Goal: Task Accomplishment & Management: Manage account settings

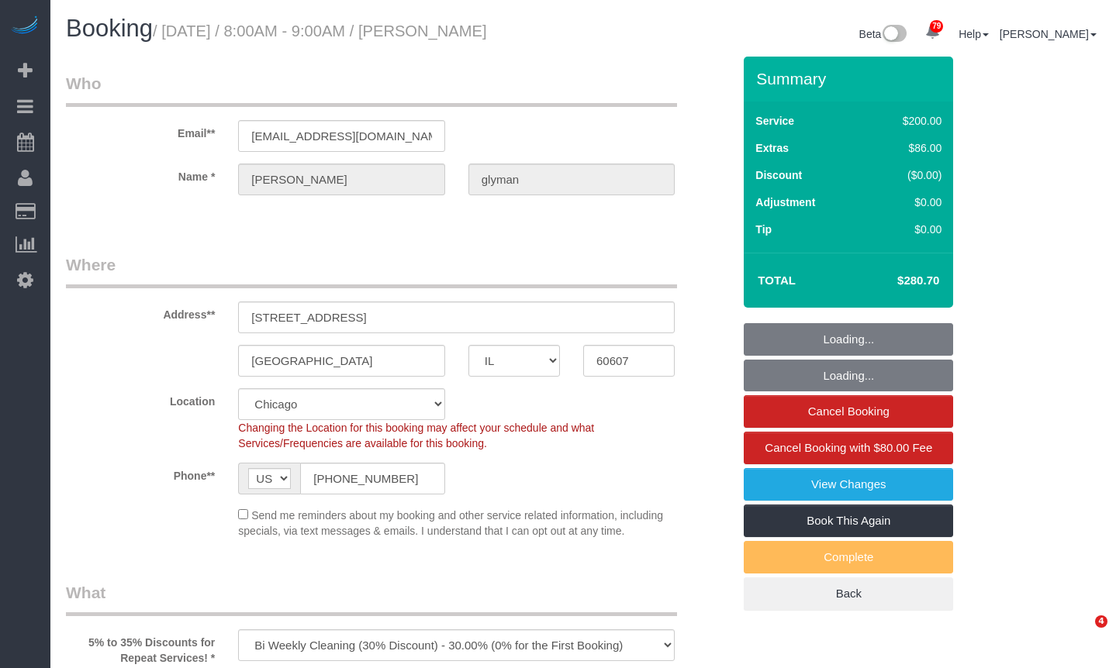
select select "IL"
select select "object:960"
select select "512"
select select "2"
select select "7"
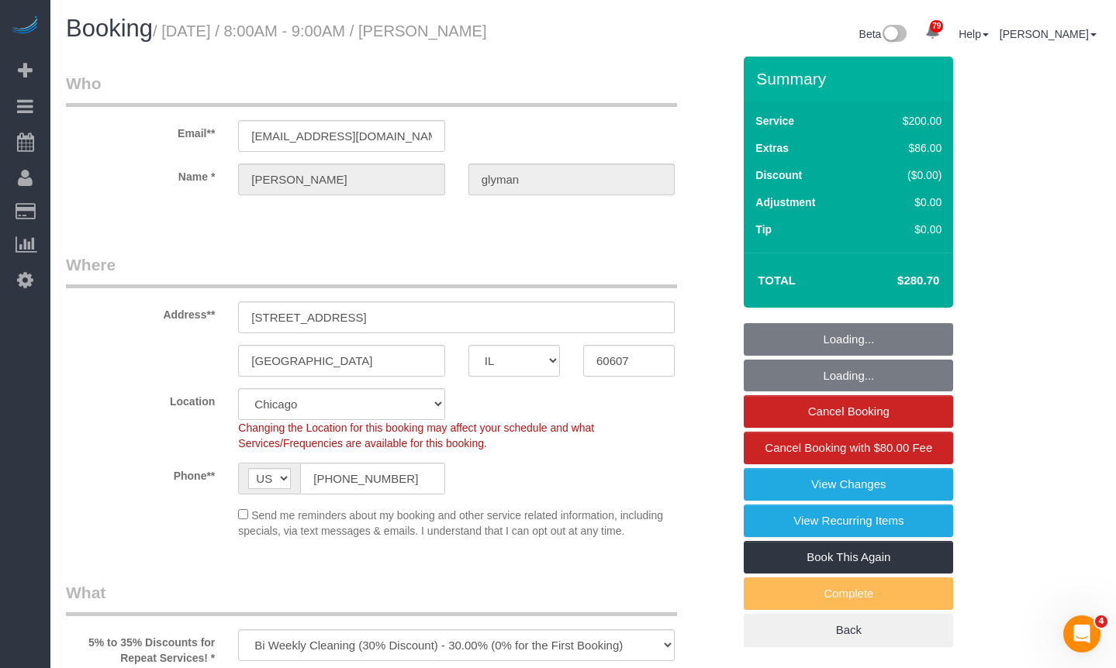
select select "spot1"
select select "number:1"
select select "number:69"
select select "number:139"
select select "number:106"
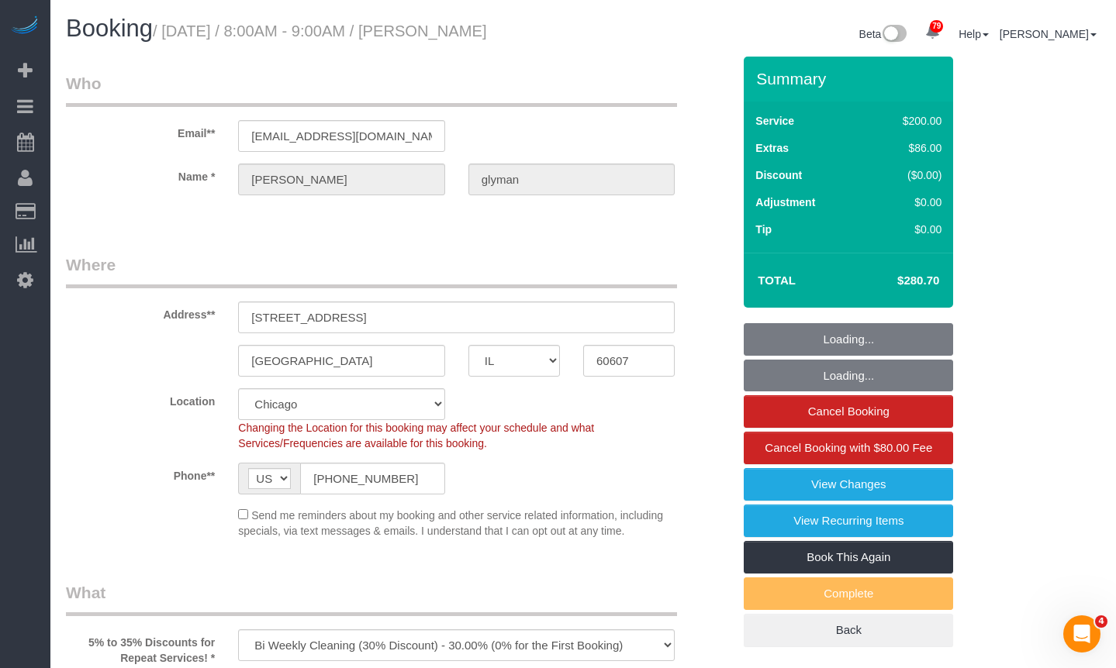
select select "2"
select select "7"
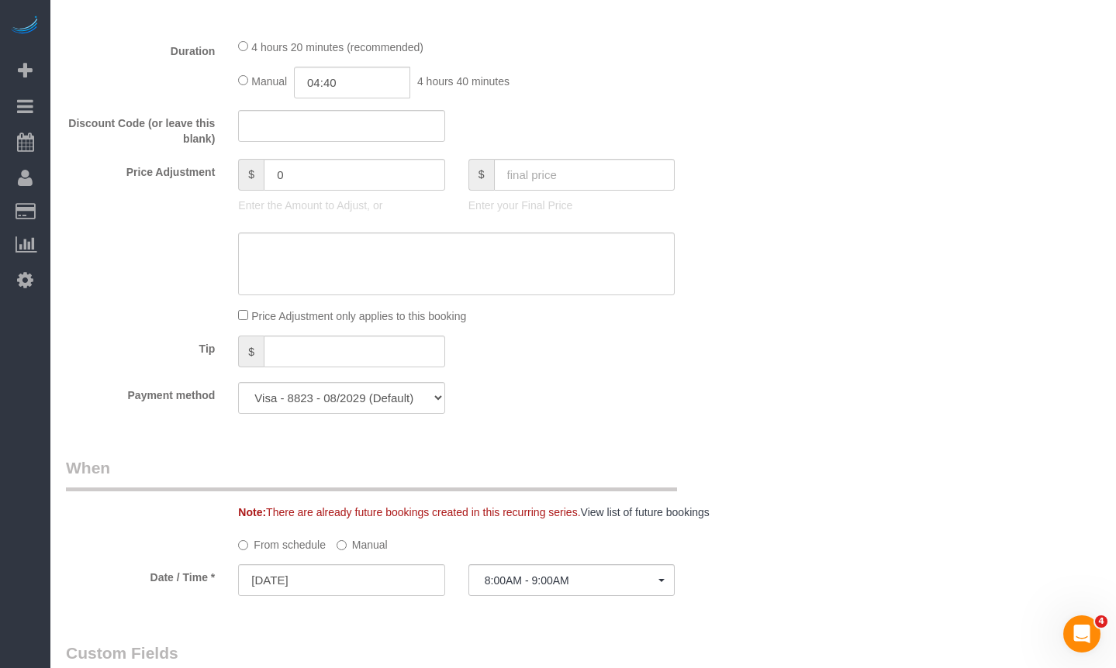
scroll to position [1318, 0]
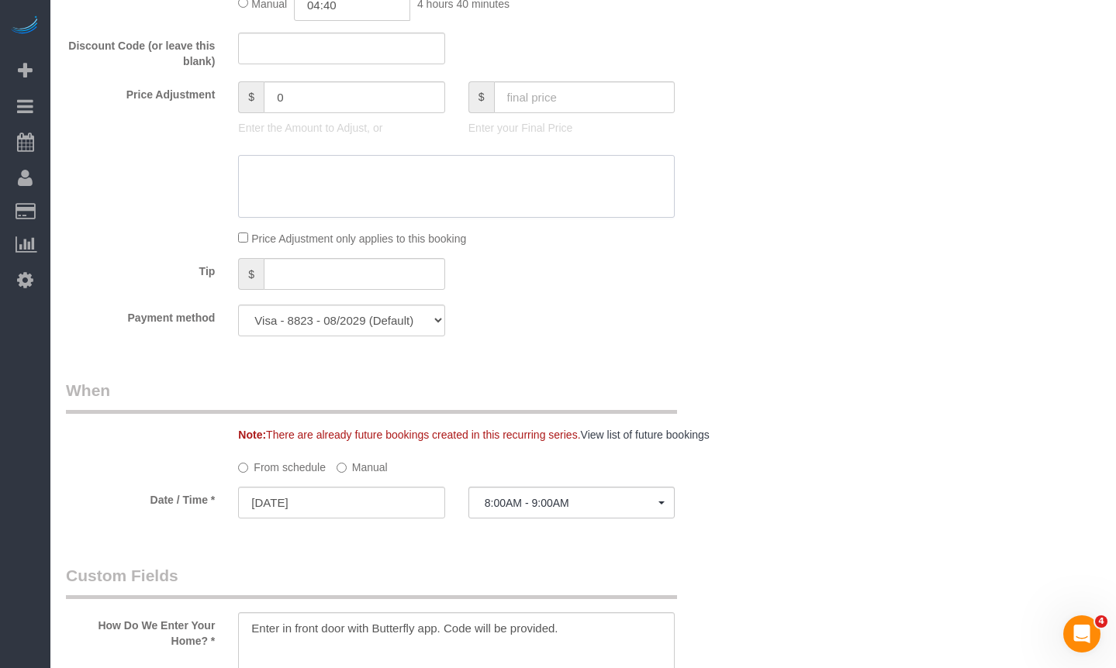
click at [523, 199] on textarea at bounding box center [456, 187] width 436 height 64
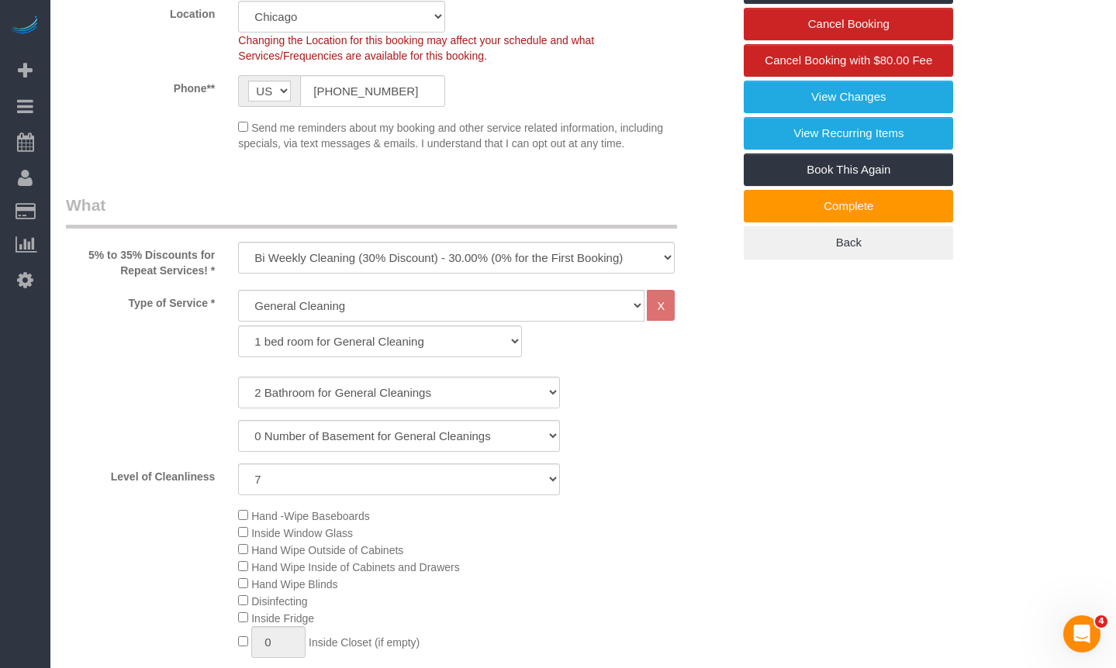
scroll to position [0, 0]
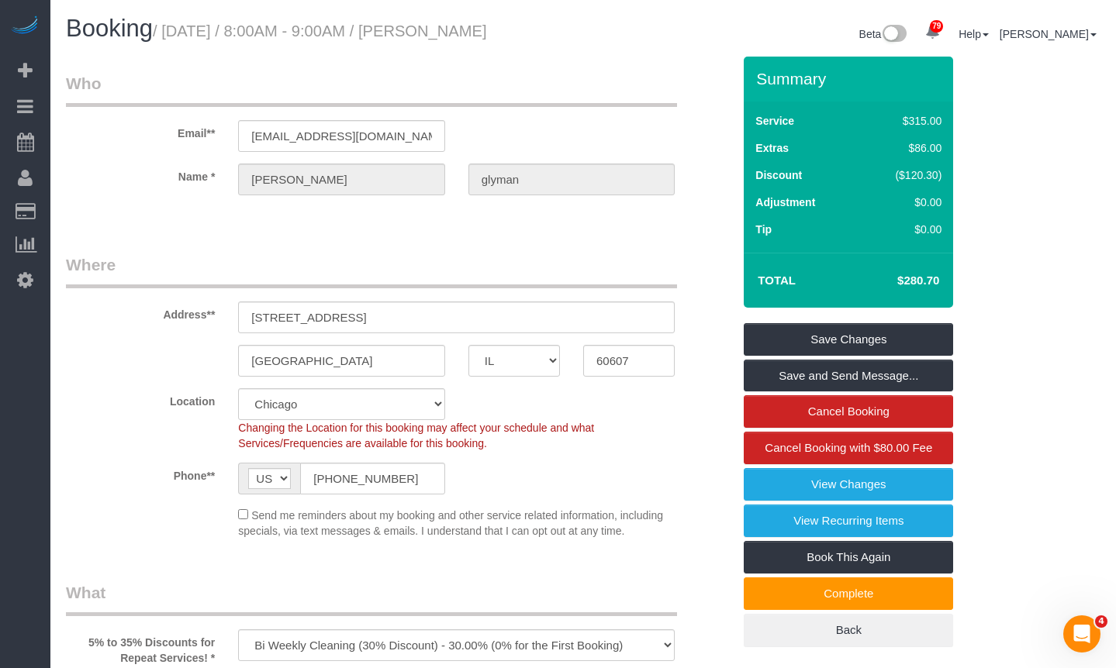
drag, startPoint x: 593, startPoint y: 28, endPoint x: 426, endPoint y: 42, distance: 168.0
click at [426, 42] on div "Booking / August 28, 2025 / 8:00AM - 9:00AM / alexandra glyman Beta 79 Your Not…" at bounding box center [582, 36] width 1057 height 41
click at [603, 88] on legend "Who" at bounding box center [371, 89] width 611 height 35
drag, startPoint x: 581, startPoint y: 61, endPoint x: 429, endPoint y: 53, distance: 151.4
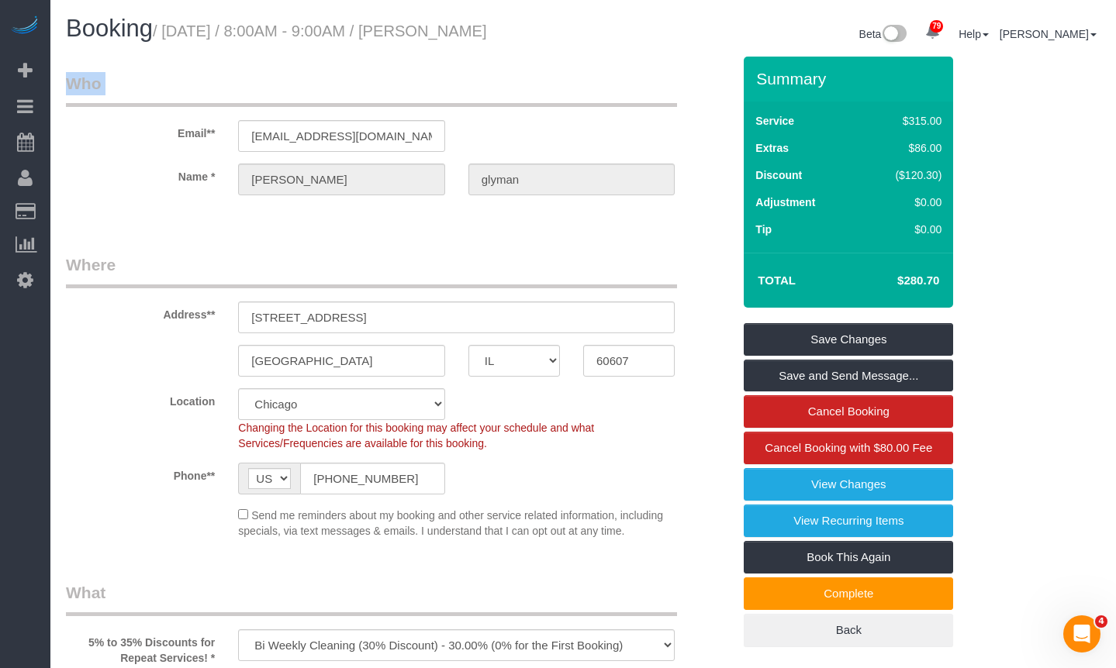
click at [429, 53] on div "Booking / August 28, 2025 / 8:00AM - 9:00AM / alexandra glyman Beta 79 Your Not…" at bounding box center [582, 36] width 1057 height 41
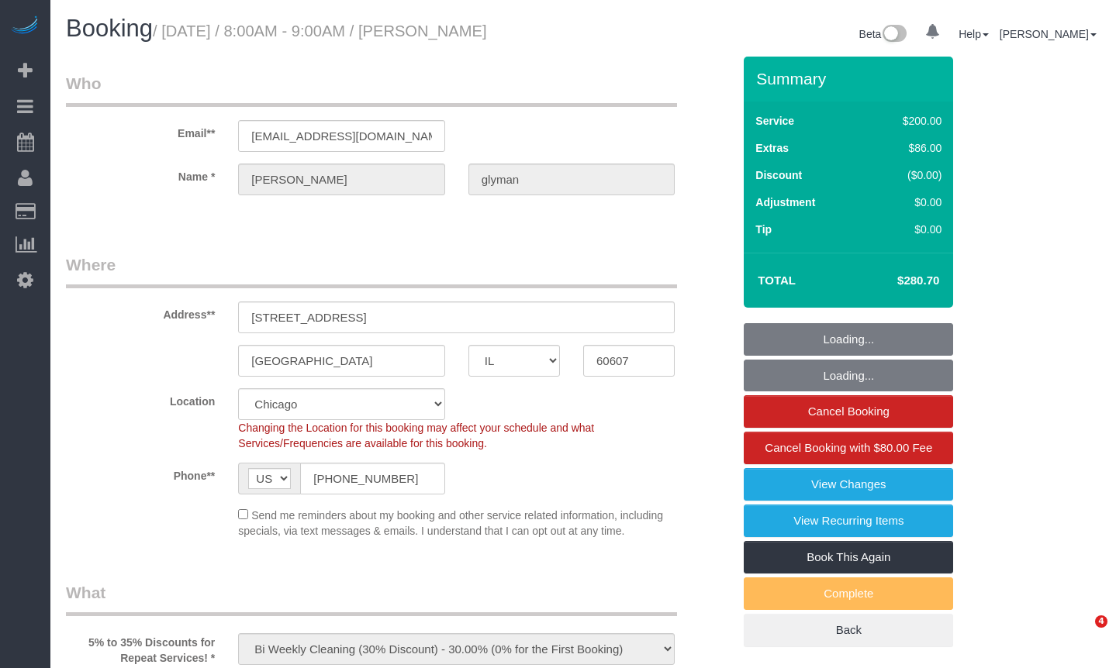
select select "IL"
select select "512"
select select "2"
select select "7"
select select "spot1"
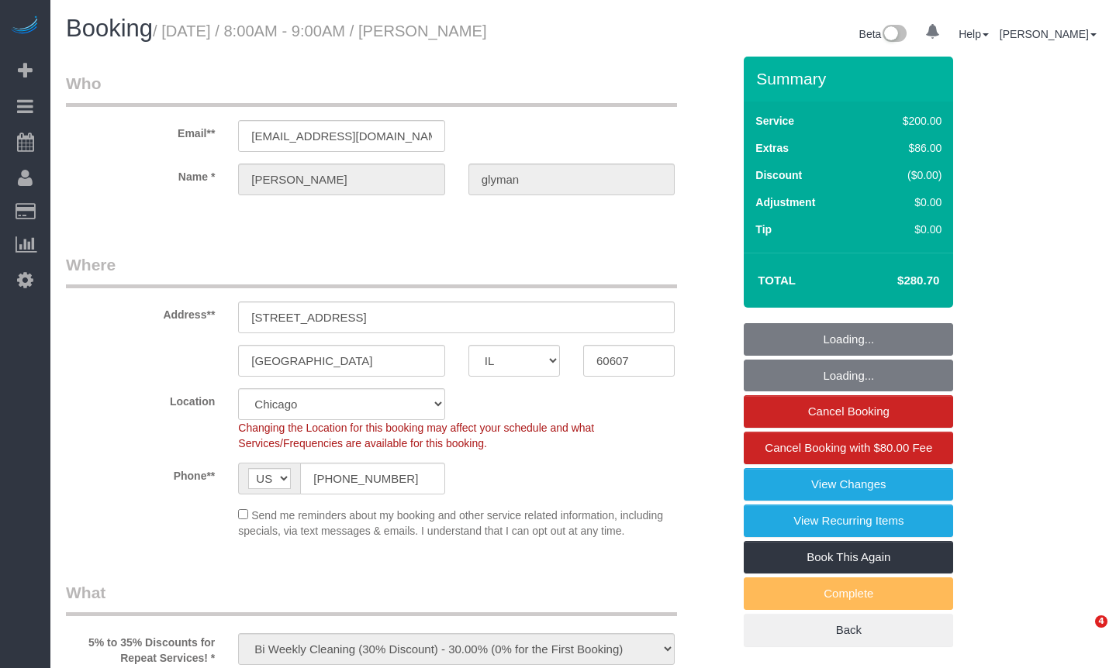
select select "number:1"
select select "number:69"
select select "number:139"
select select "number:106"
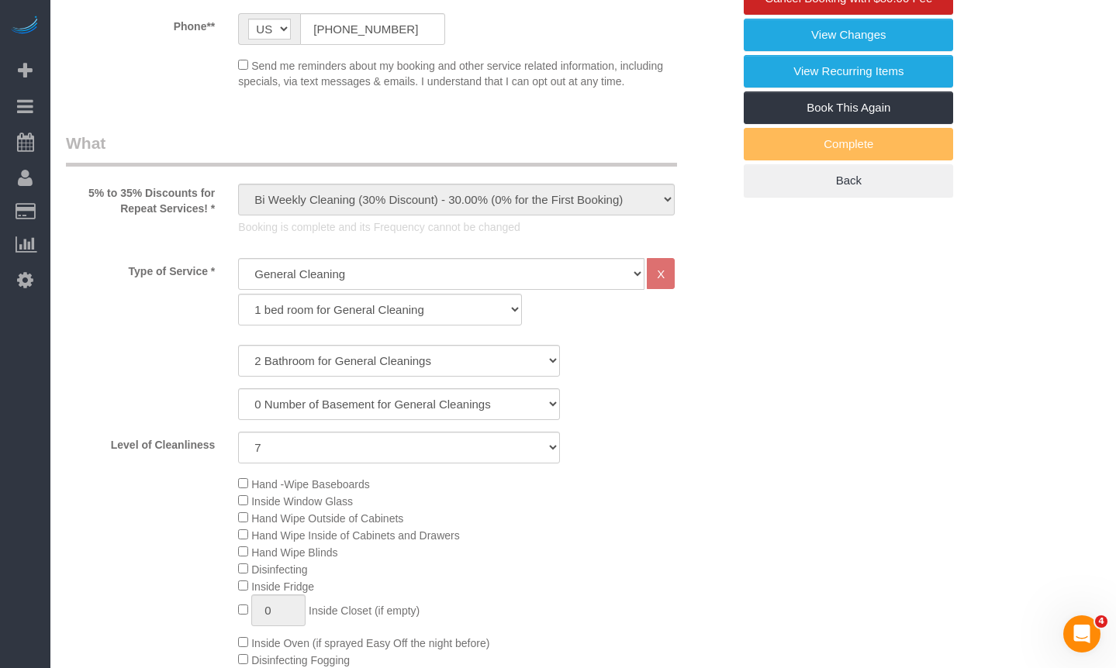
scroll to position [1350, 0]
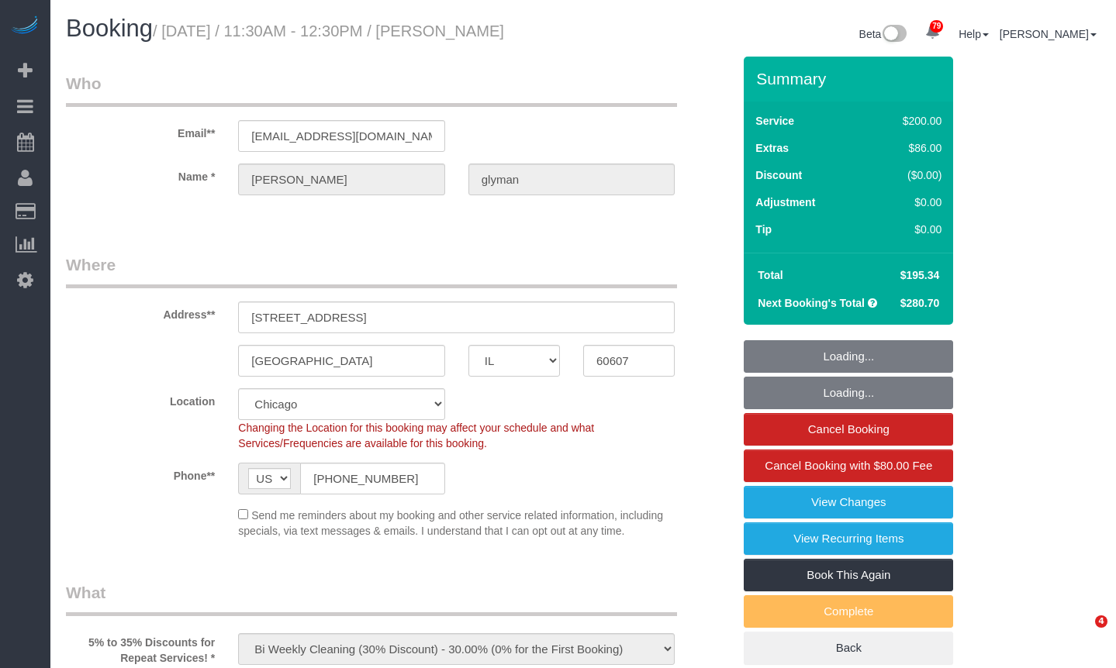
select select "IL"
select select "512"
select select "2"
select select "7"
select select "number:1"
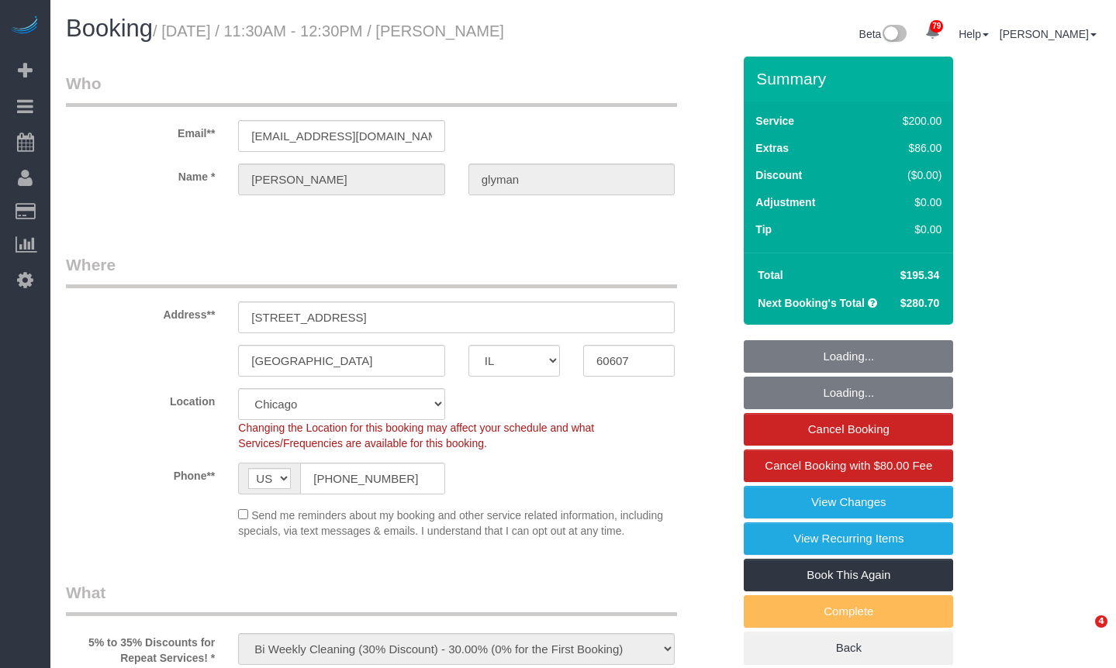
select select "number:69"
select select "number:139"
select select "number:106"
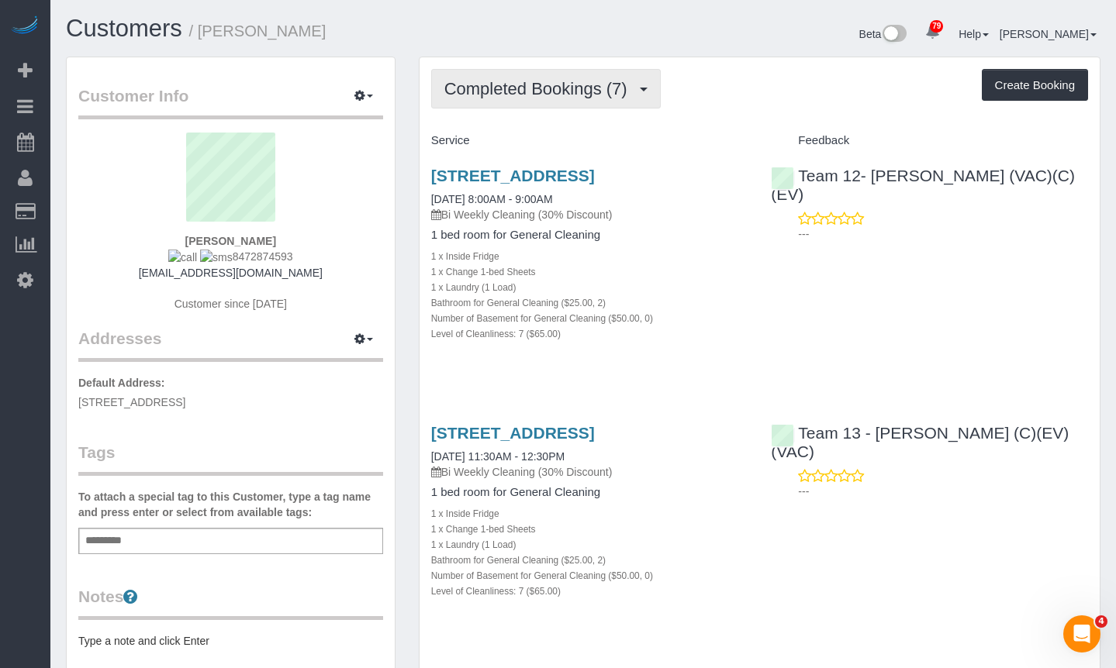
click at [566, 92] on span "Completed Bookings (7)" at bounding box center [539, 88] width 191 height 19
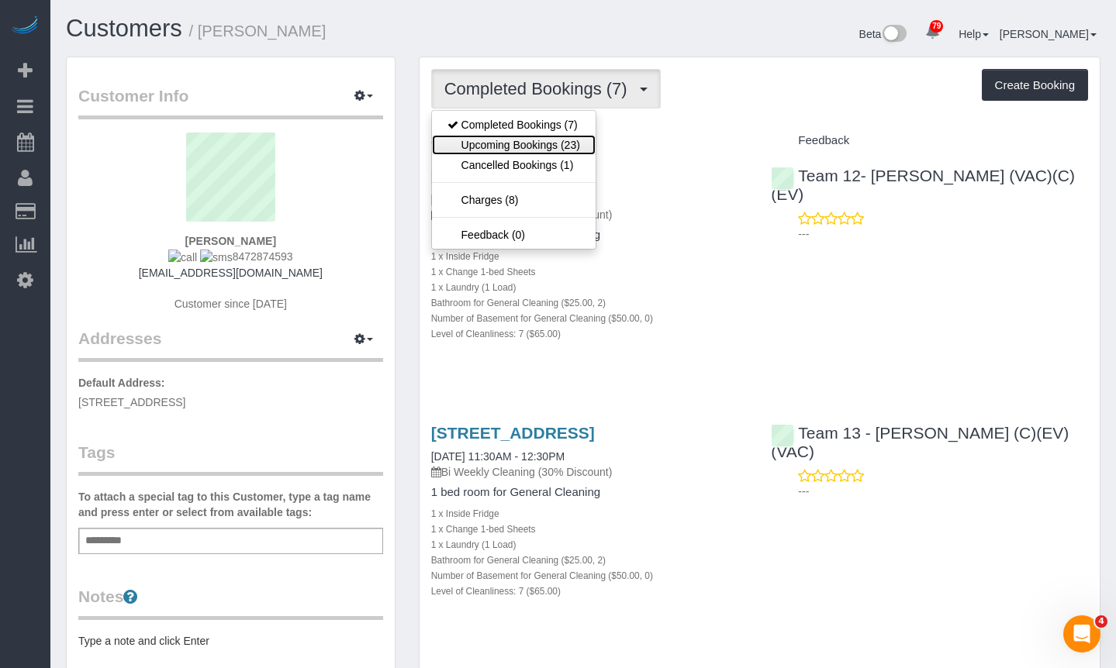
click at [563, 136] on link "Upcoming Bookings (23)" at bounding box center [514, 145] width 164 height 20
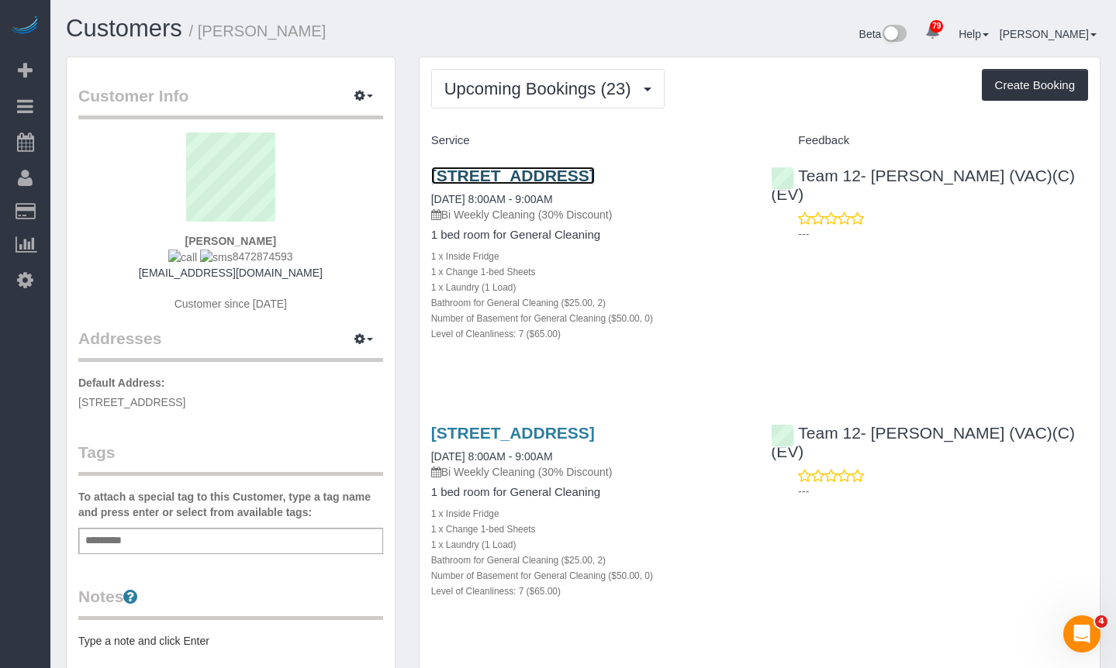
click at [508, 175] on link "[STREET_ADDRESS]" at bounding box center [513, 176] width 164 height 18
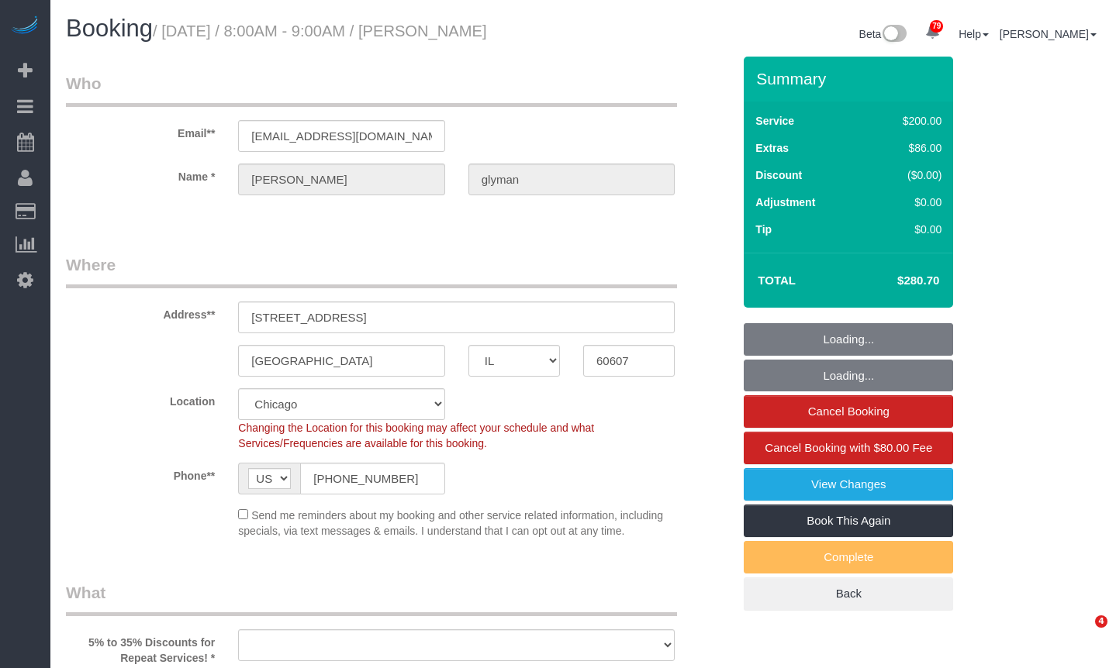
select select "IL"
select select "number:1"
select select "number:69"
select select "number:139"
select select "number:106"
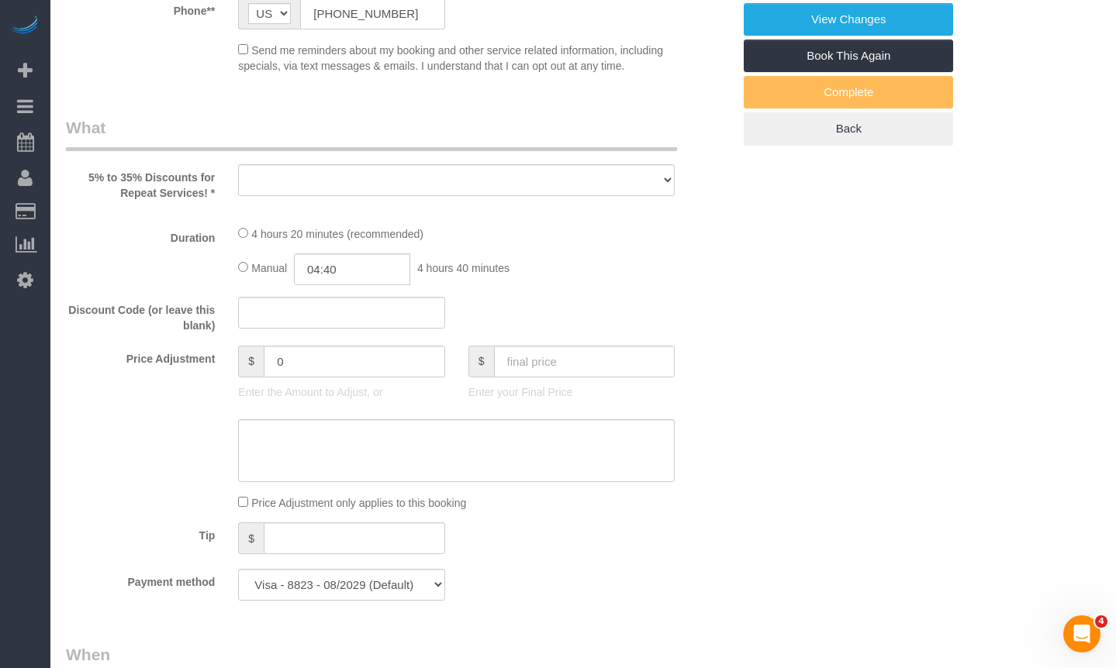
select select "512"
select select "2"
select select "7"
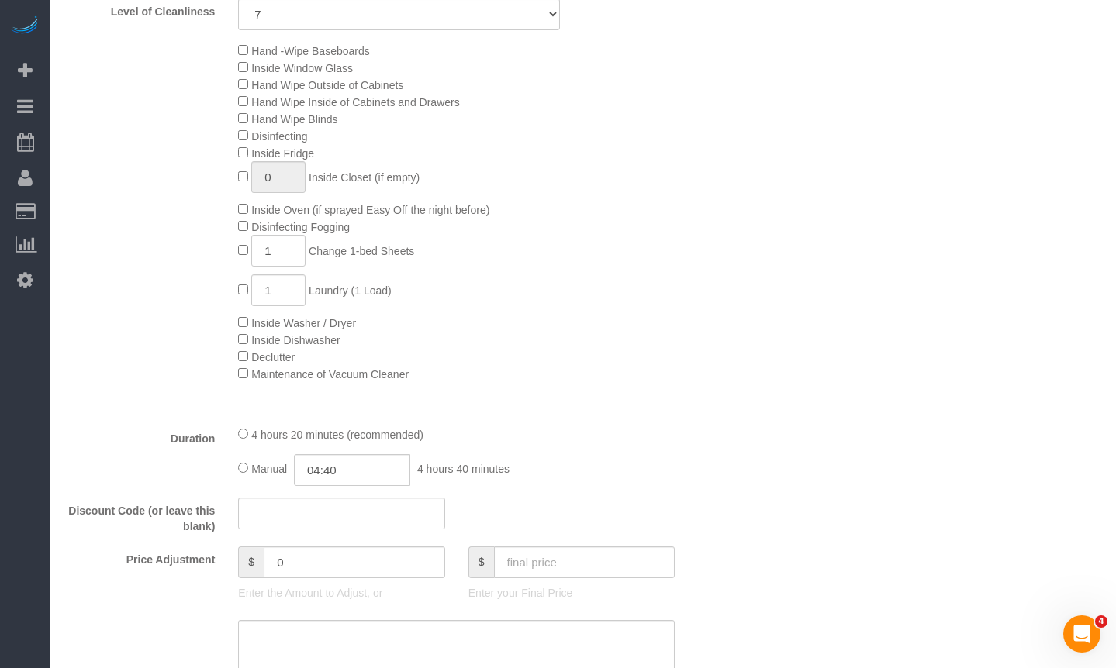
select select "object:1183"
select select "spot1"
select select "2"
select select "7"
select select "object:1346"
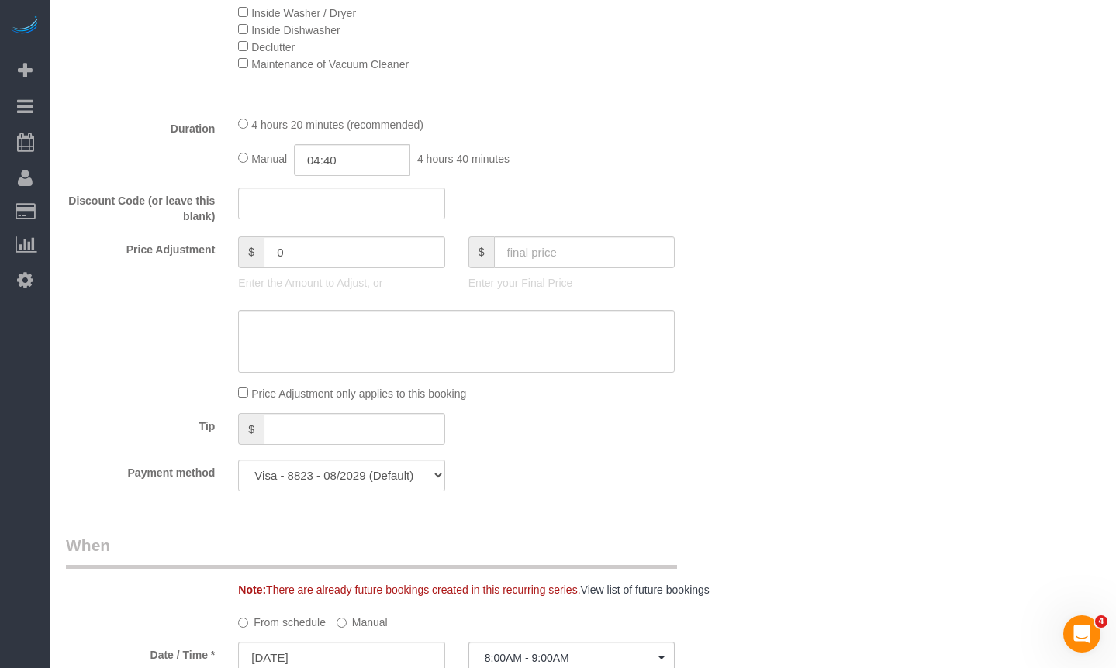
scroll to position [1240, 0]
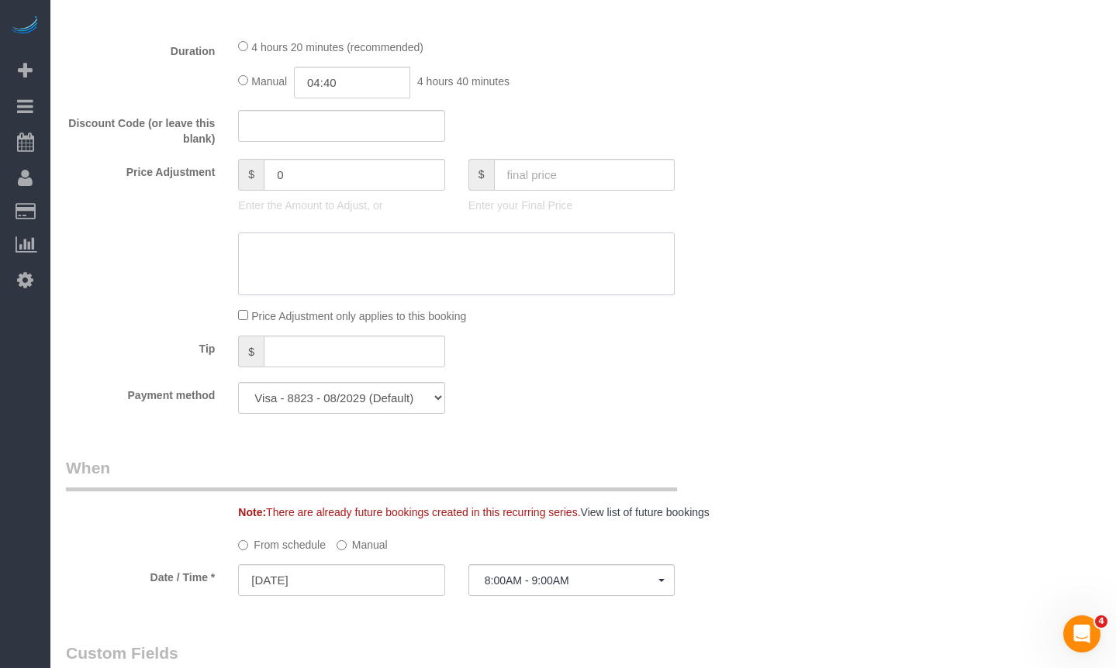
click at [391, 272] on textarea at bounding box center [456, 265] width 436 height 64
paste textarea "$21.05"
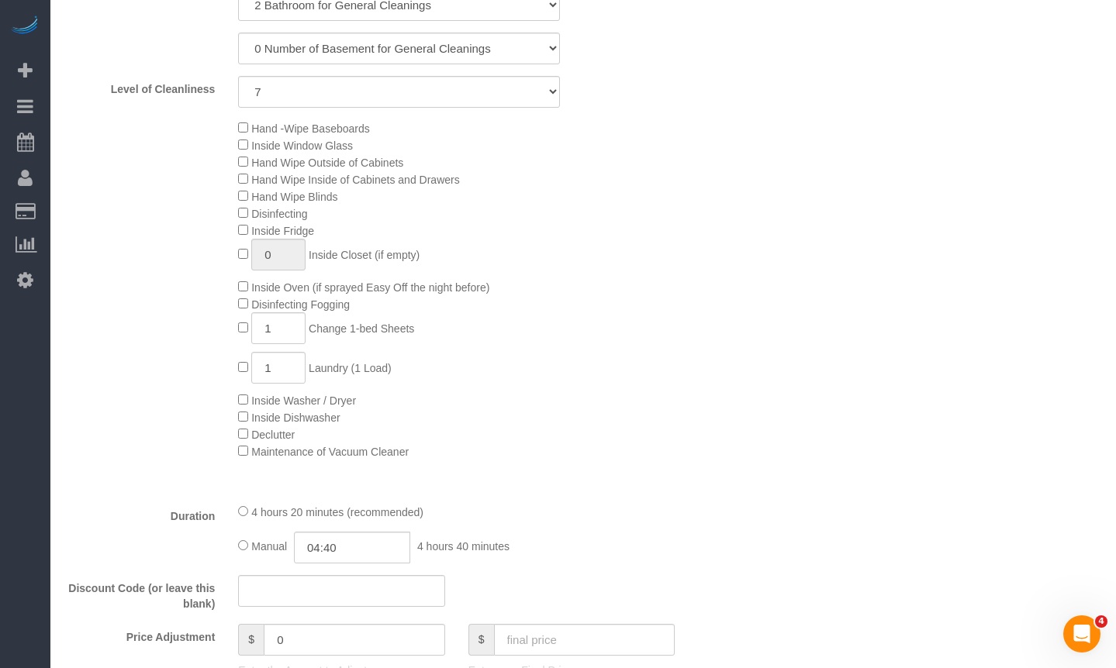
scroll to position [930, 0]
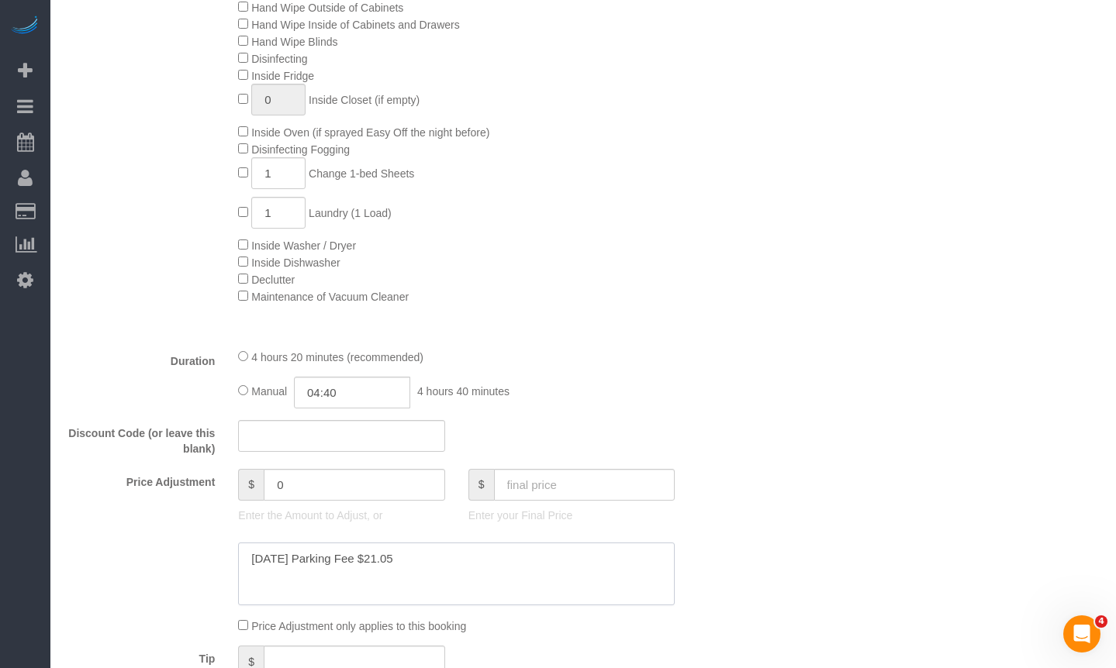
drag, startPoint x: 412, startPoint y: 557, endPoint x: 373, endPoint y: 563, distance: 39.3
click at [373, 563] on textarea at bounding box center [456, 575] width 436 height 64
type textarea "8/28/2025 Parking Fee $21.05"
click at [358, 492] on input "0" at bounding box center [354, 485] width 181 height 32
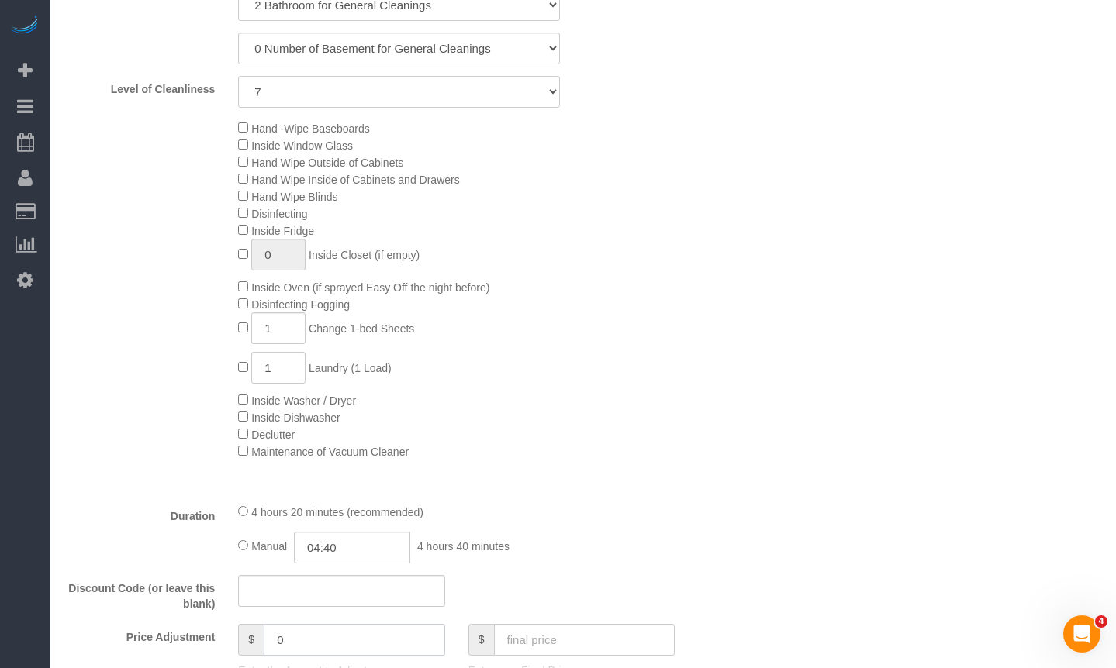
scroll to position [1008, 0]
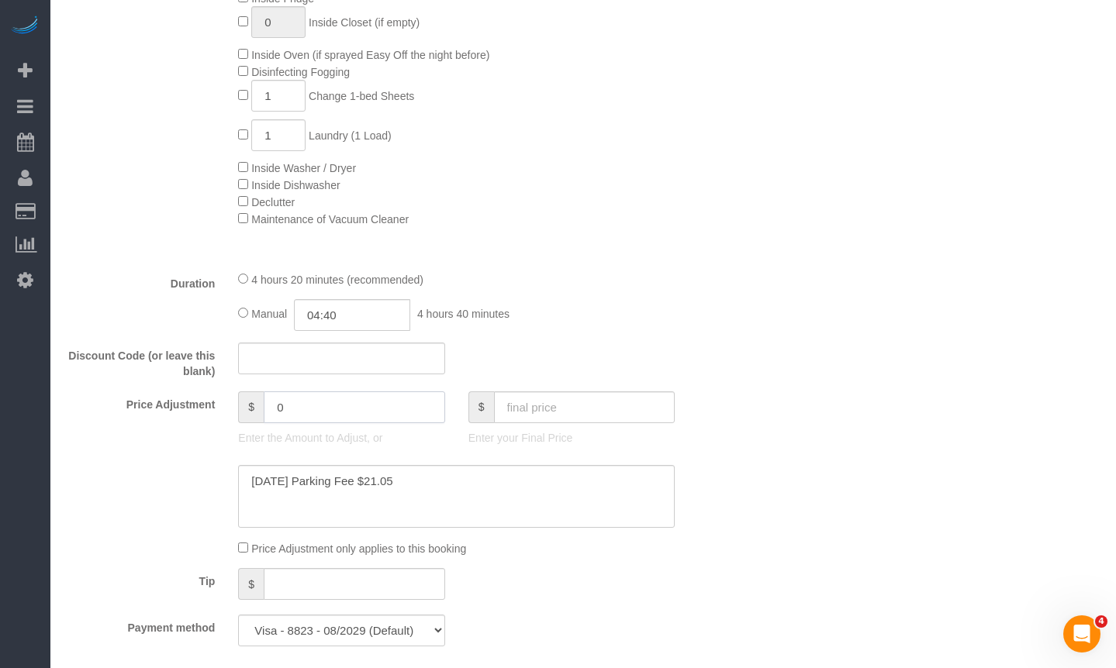
paste input "21.05"
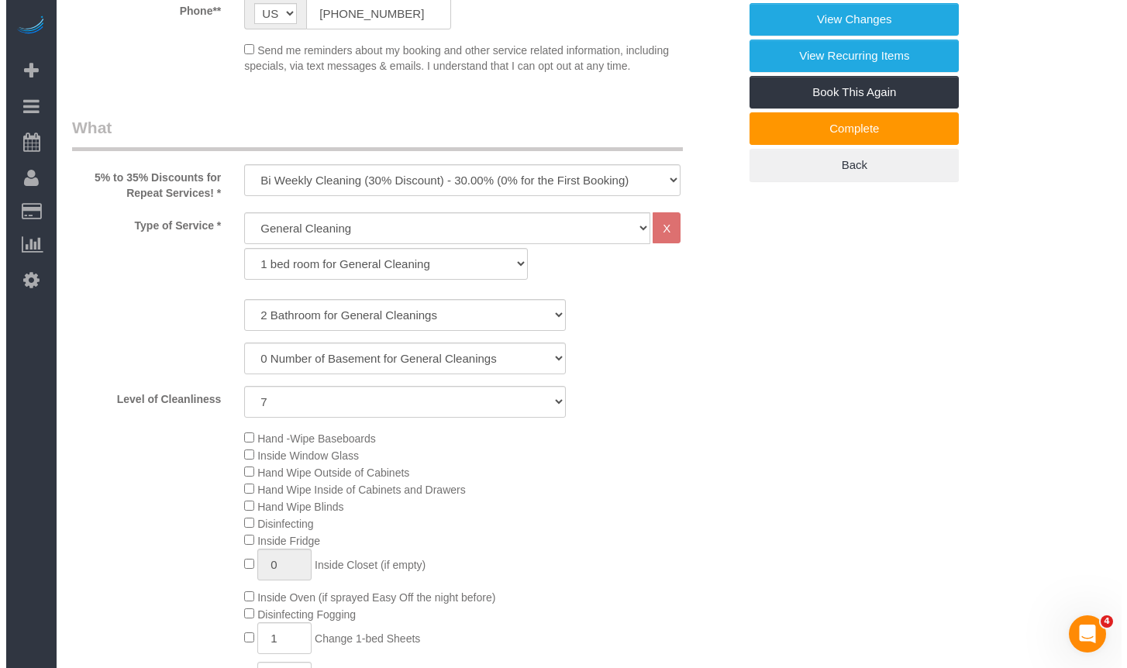
scroll to position [0, 0]
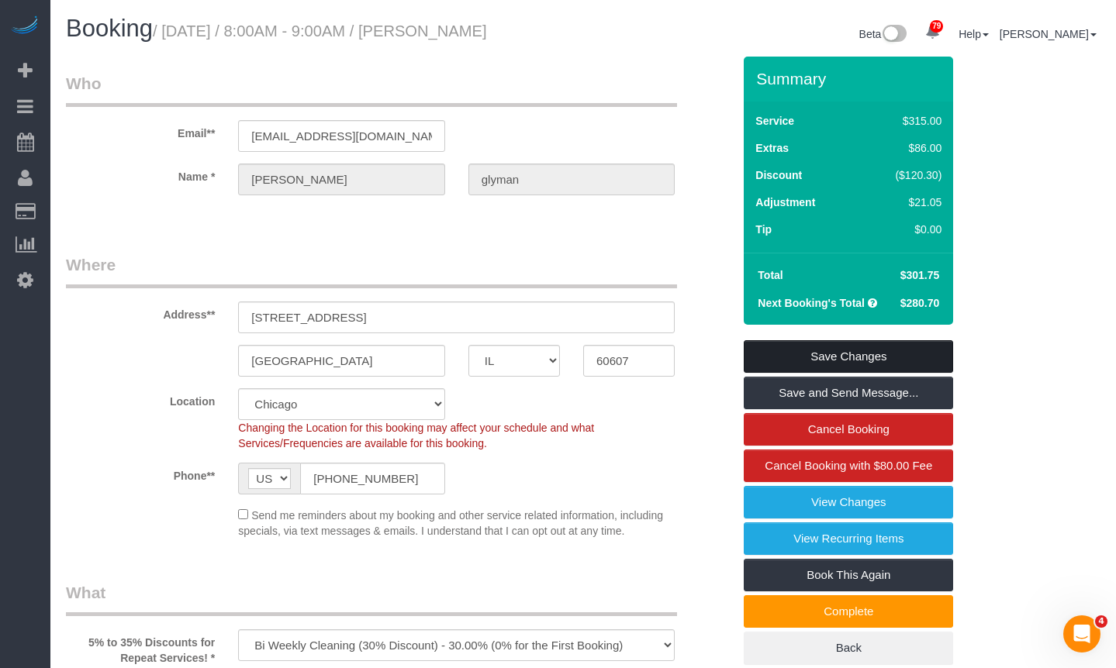
type input "21.05"
click at [893, 356] on link "Save Changes" at bounding box center [847, 356] width 209 height 33
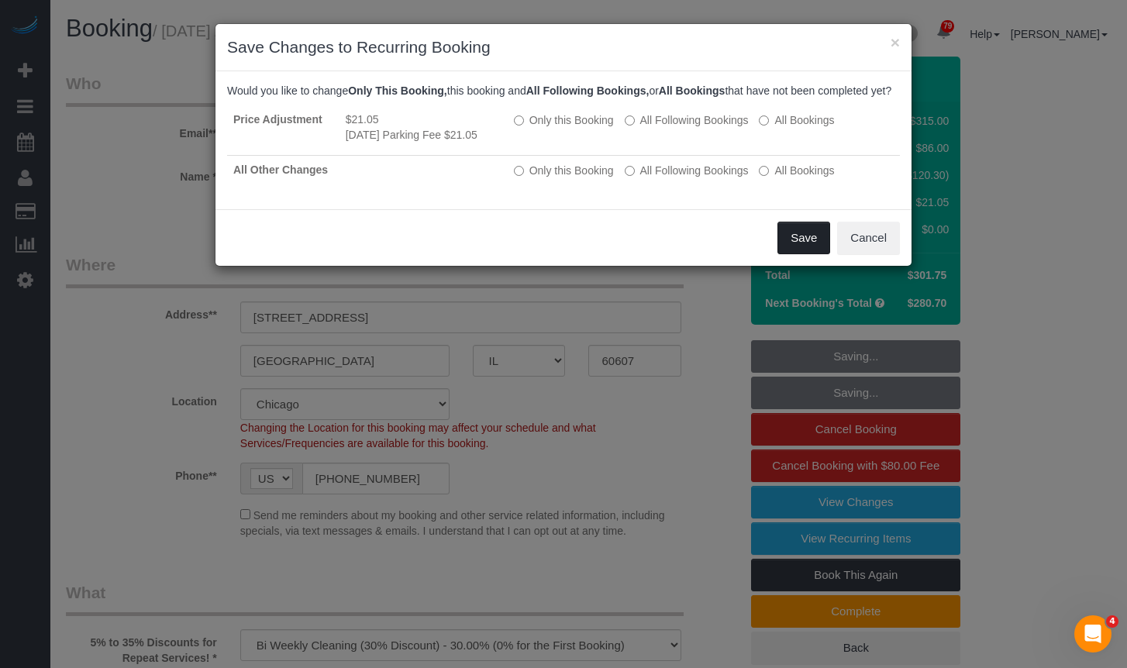
click at [805, 254] on button "Save" at bounding box center [804, 238] width 53 height 33
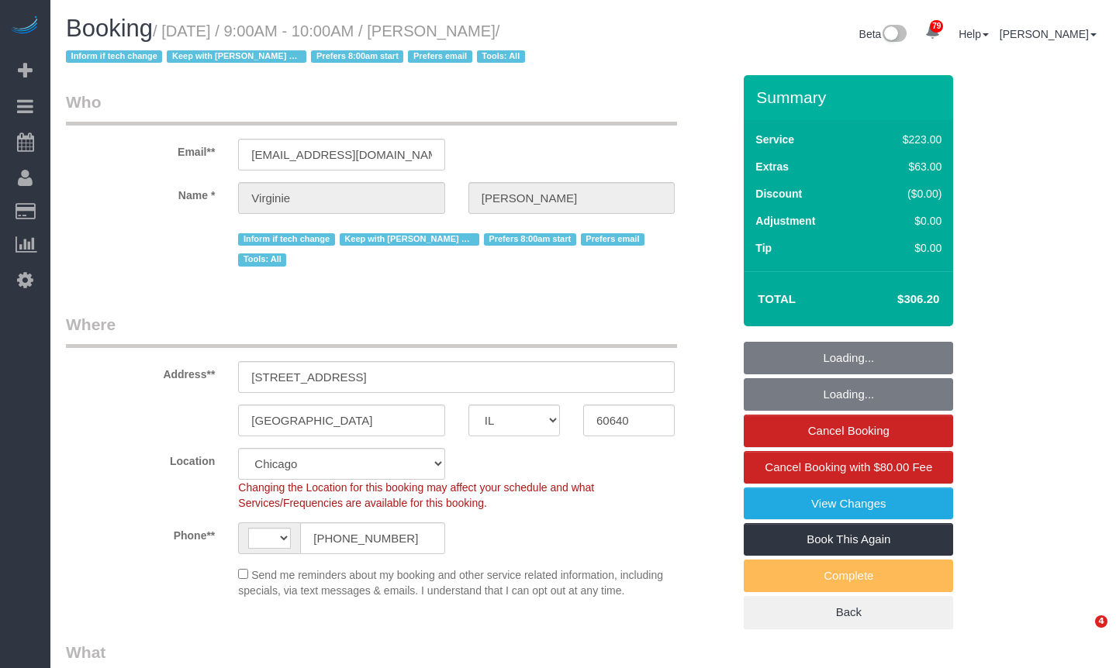
select select "IL"
select select "number:1"
select select "number:65"
select select "number:139"
select select "number:104"
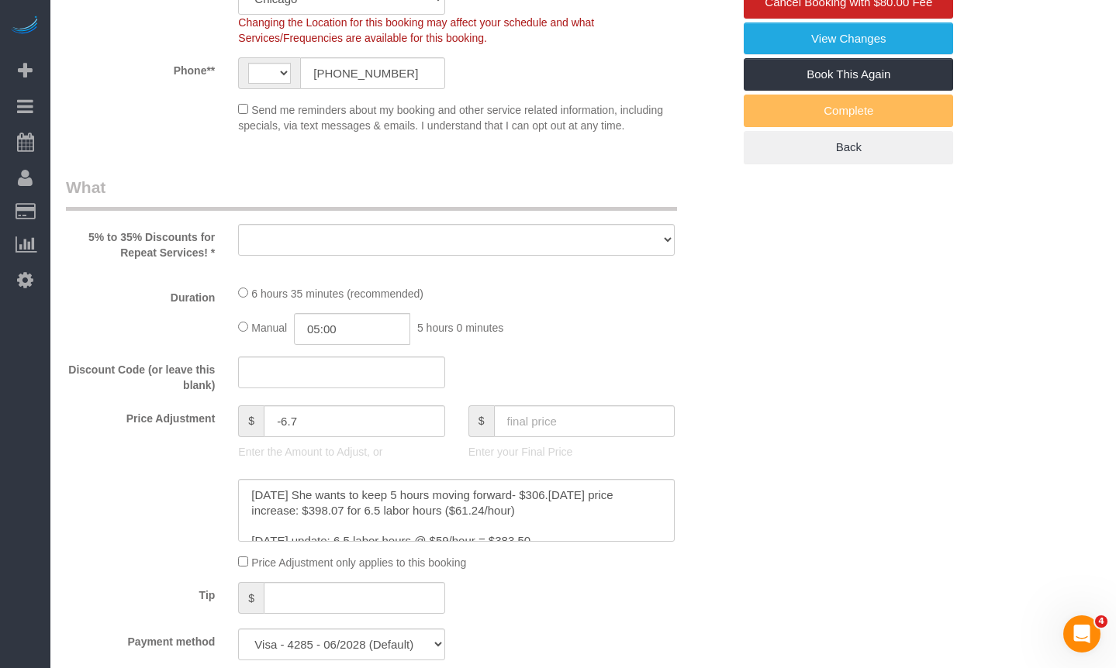
select select "string:[GEOGRAPHIC_DATA]"
select select "object:1077"
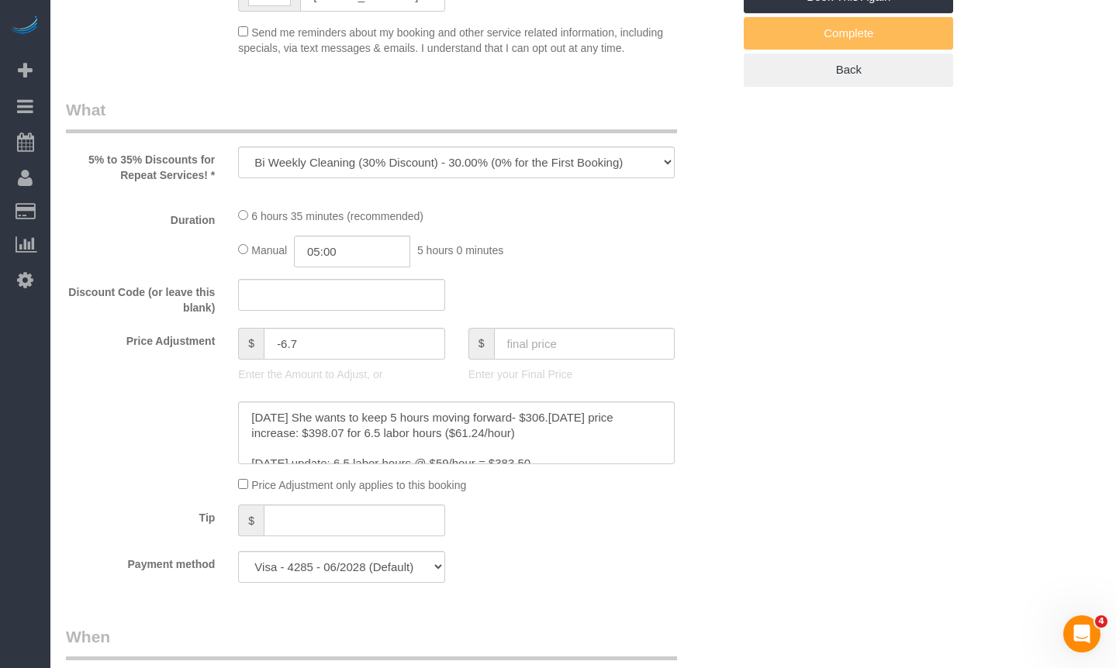
select select "512"
select select "5"
select select "1"
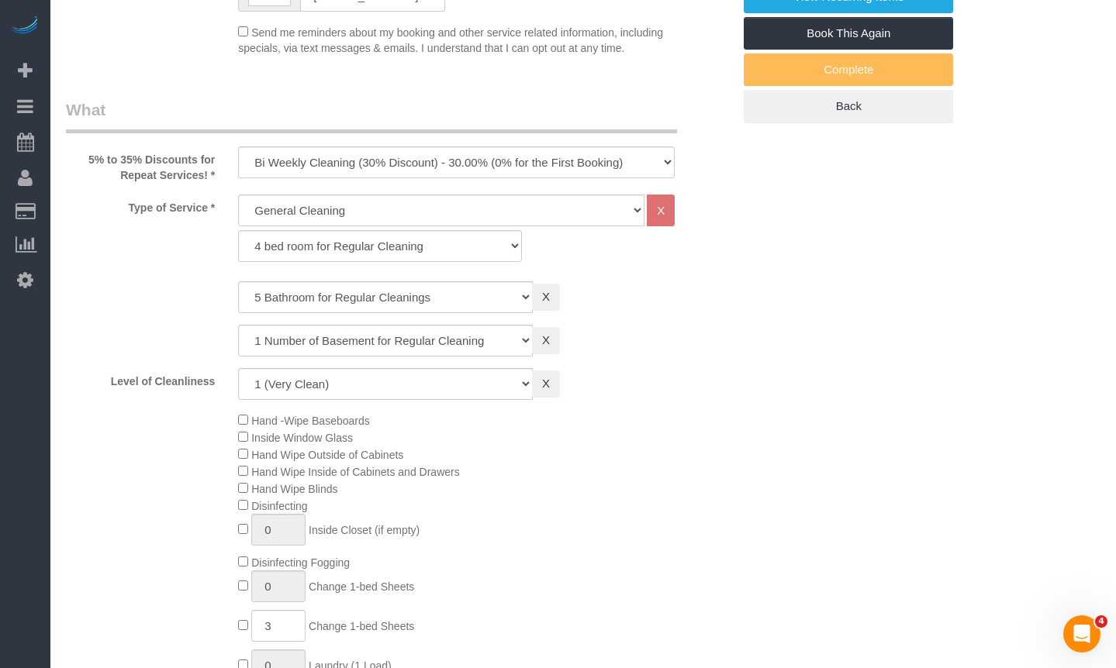
select select "object:1331"
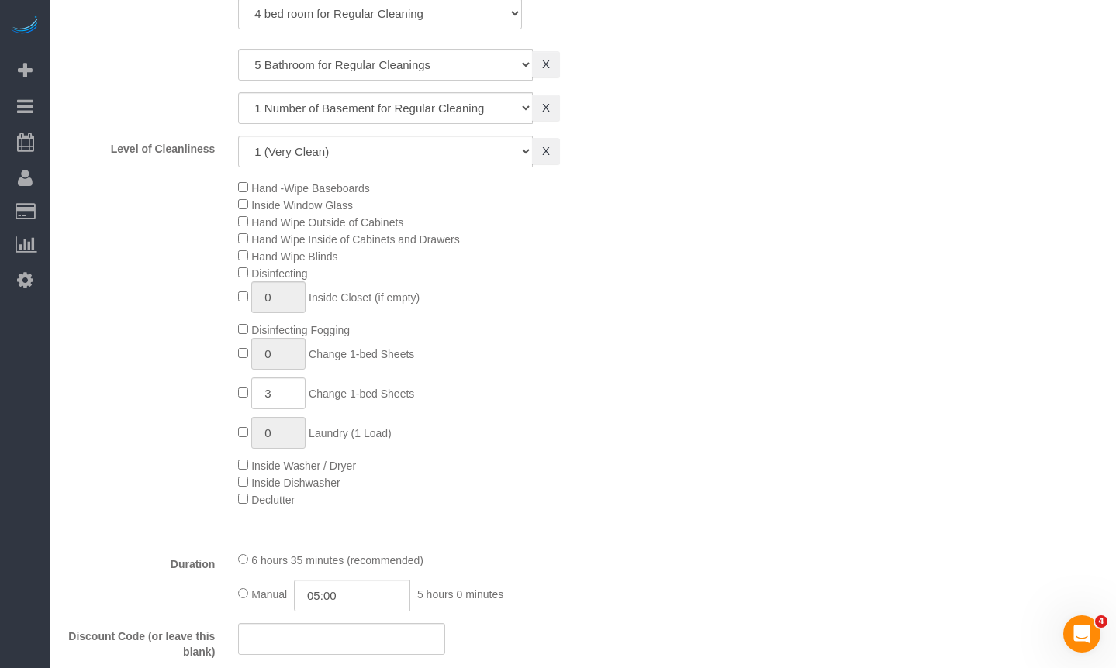
select select "5"
select select "1"
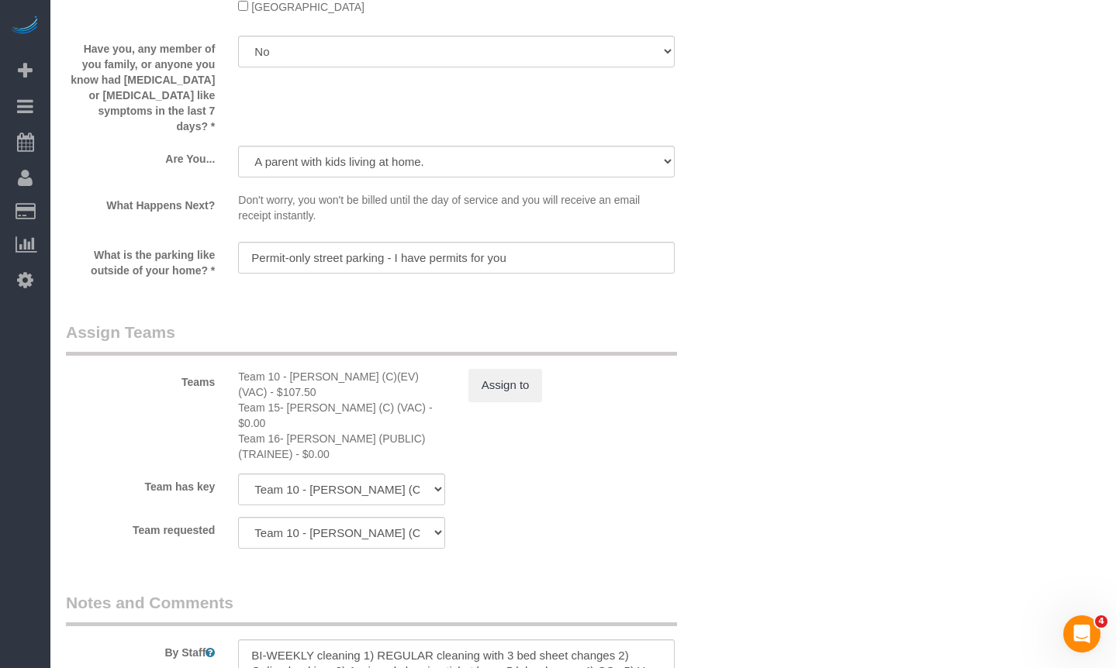
scroll to position [2572, 0]
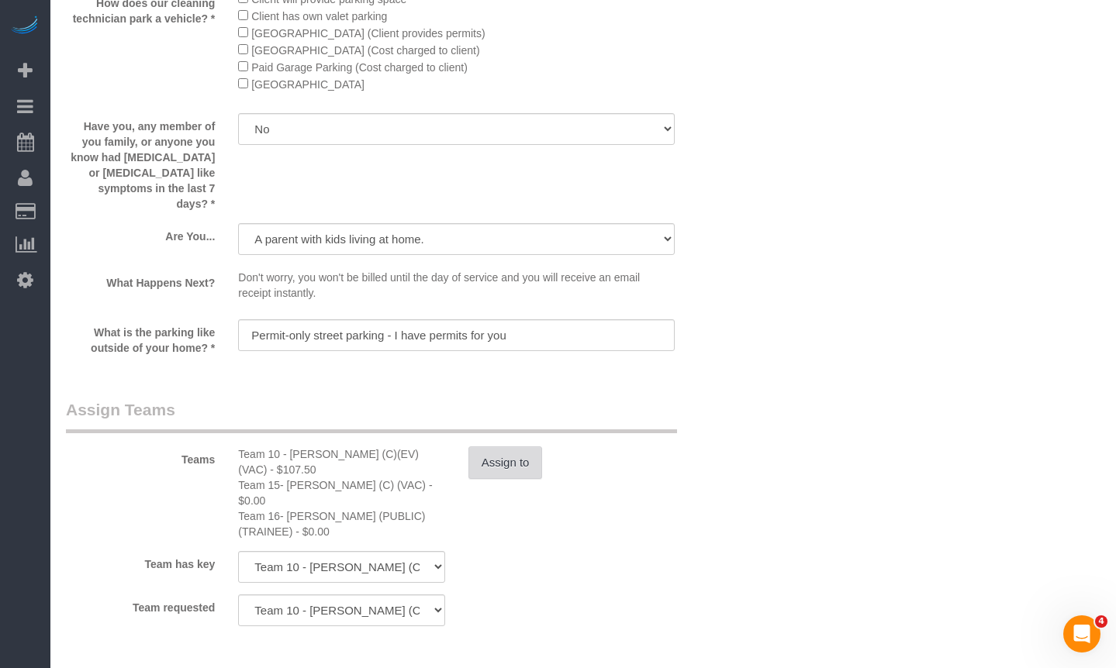
click at [495, 462] on button "Assign to" at bounding box center [505, 463] width 74 height 33
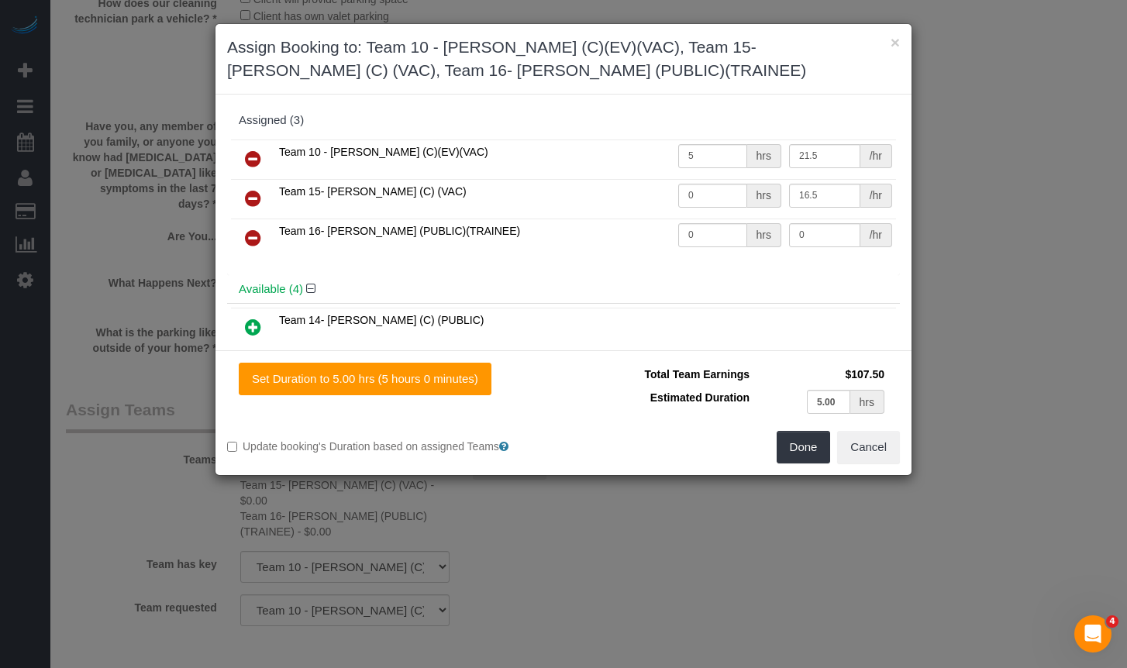
click at [250, 198] on icon at bounding box center [253, 198] width 16 height 19
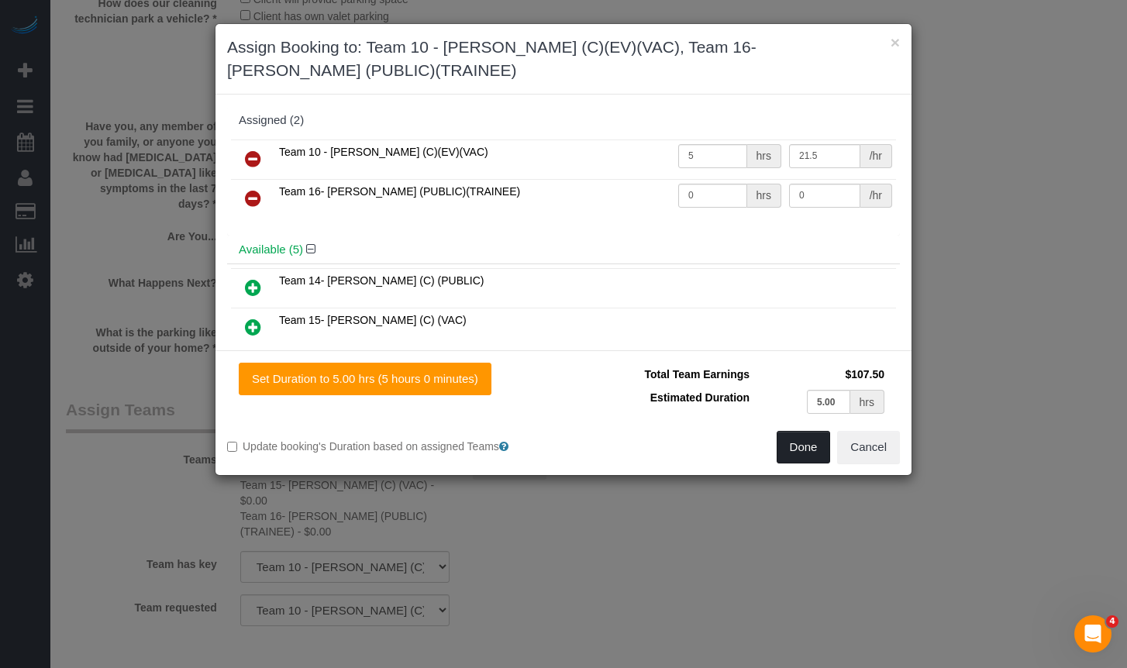
click at [792, 450] on button "Done" at bounding box center [804, 447] width 54 height 33
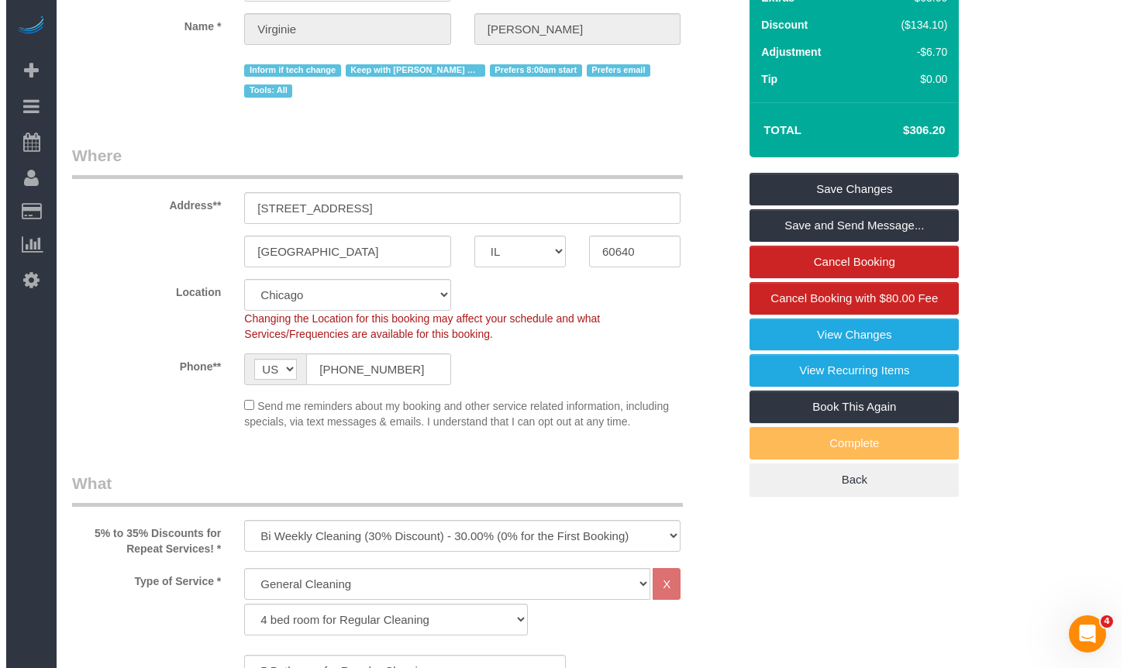
scroll to position [0, 0]
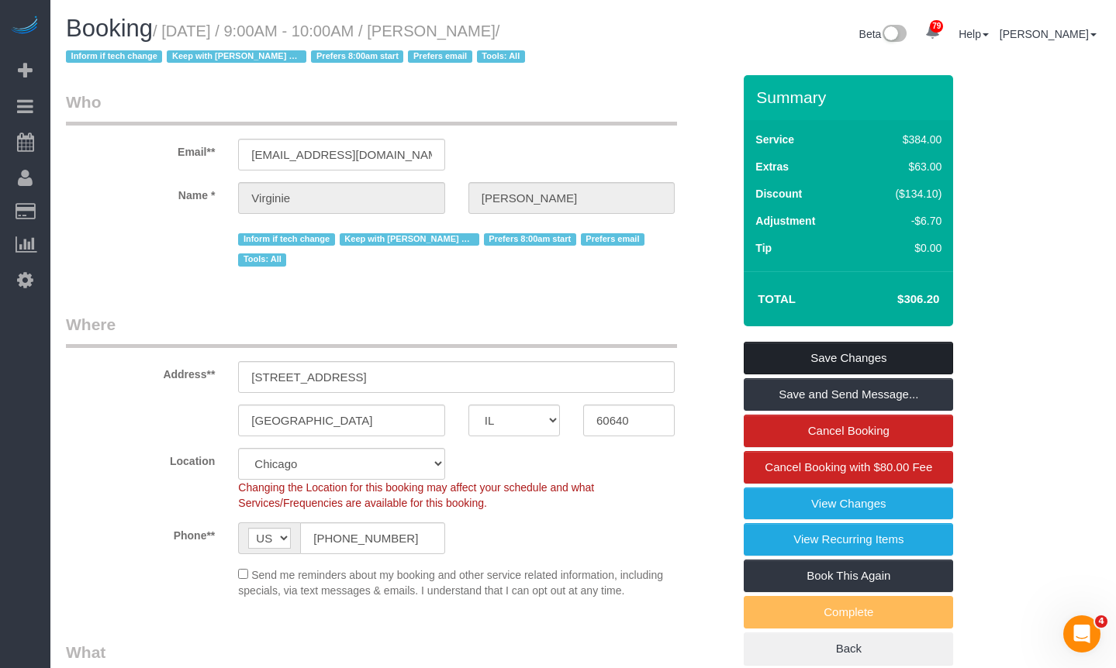
click at [821, 354] on link "Save Changes" at bounding box center [847, 358] width 209 height 33
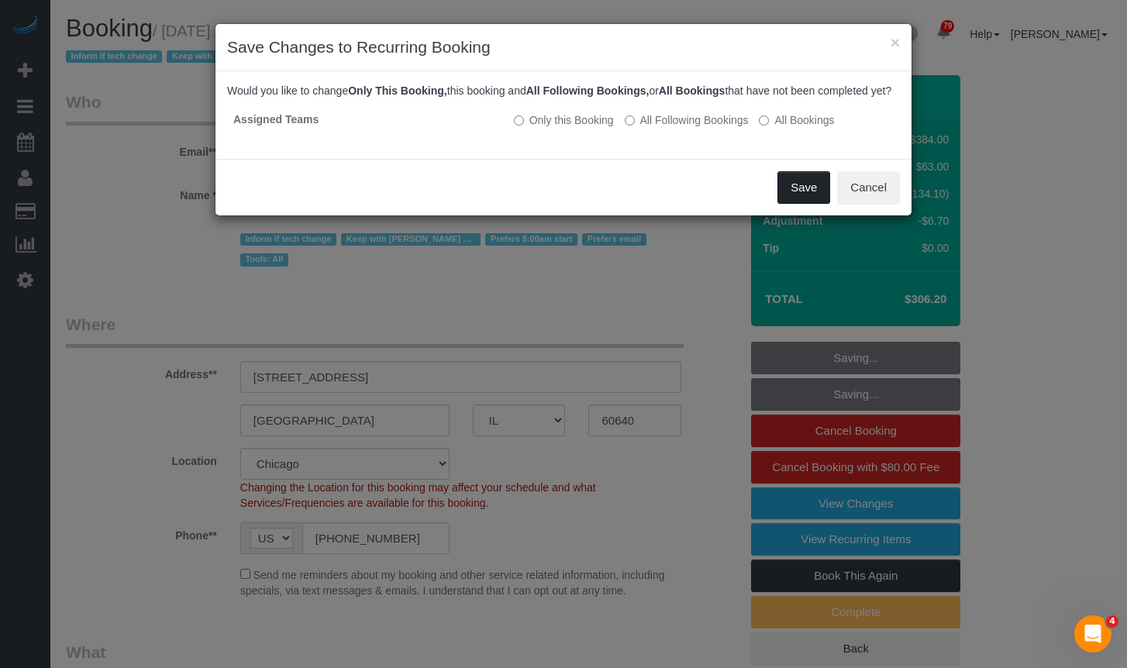
click at [807, 199] on button "Save" at bounding box center [804, 187] width 53 height 33
